Goal: Transaction & Acquisition: Purchase product/service

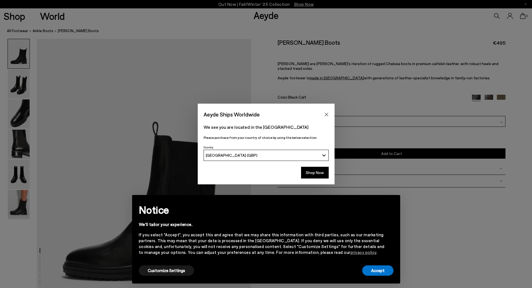
click at [330, 116] on button "Close" at bounding box center [326, 114] width 8 height 8
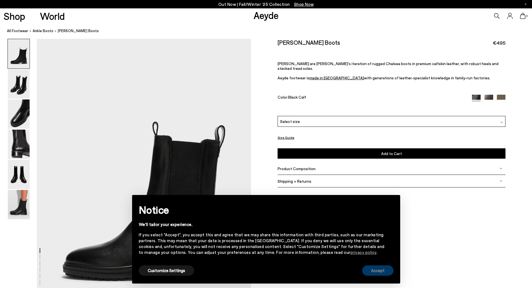
click at [389, 272] on button "Accept" at bounding box center [377, 270] width 31 height 10
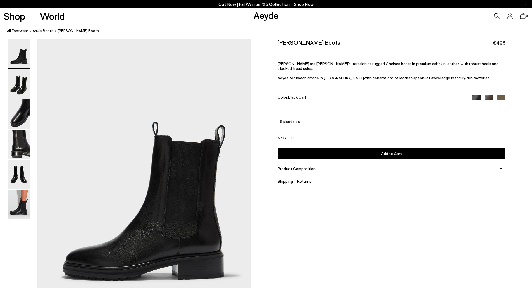
click at [15, 170] on img at bounding box center [19, 174] width 22 height 29
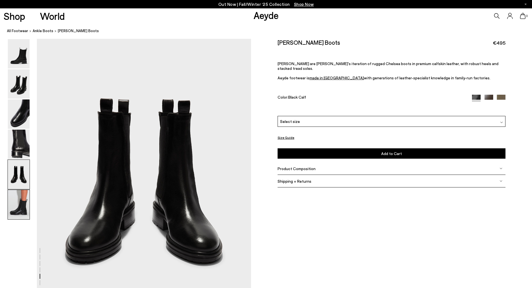
click at [13, 199] on img at bounding box center [19, 204] width 22 height 29
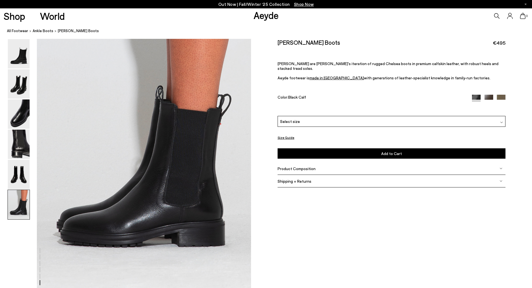
scroll to position [1470, 0]
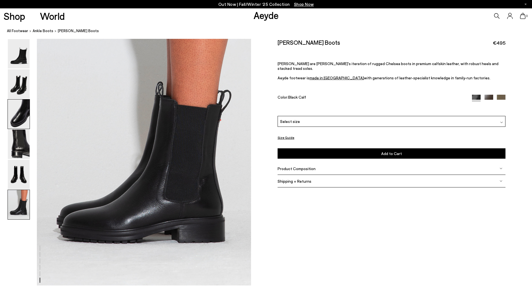
click at [15, 115] on img at bounding box center [19, 113] width 22 height 29
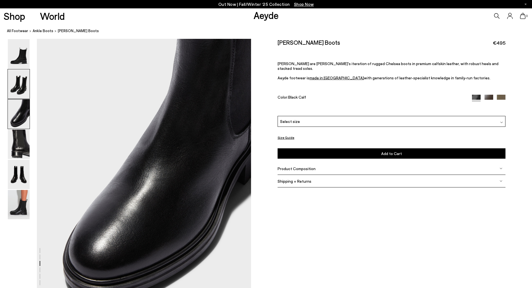
click at [27, 82] on img at bounding box center [19, 83] width 22 height 29
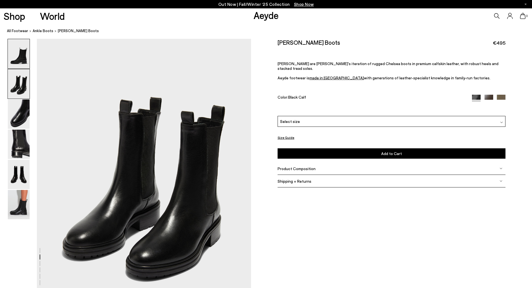
scroll to position [287, 0]
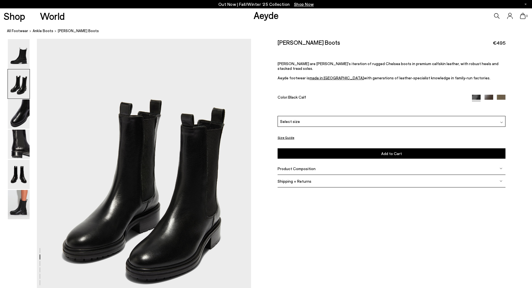
click at [350, 122] on div "Please Select a Color Black Calf Black Calf Moka Calf Olive Calf Select size 35…" at bounding box center [392, 137] width 228 height 43
click at [350, 119] on div "Select size" at bounding box center [392, 121] width 228 height 11
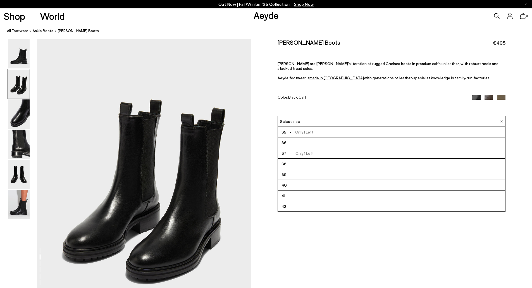
click at [347, 95] on div "Color: Black Calf" at bounding box center [371, 98] width 187 height 6
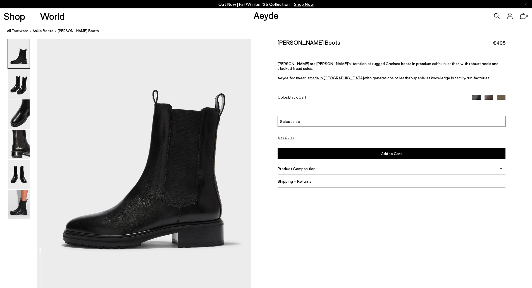
scroll to position [0, 0]
